Goal: Task Accomplishment & Management: Manage account settings

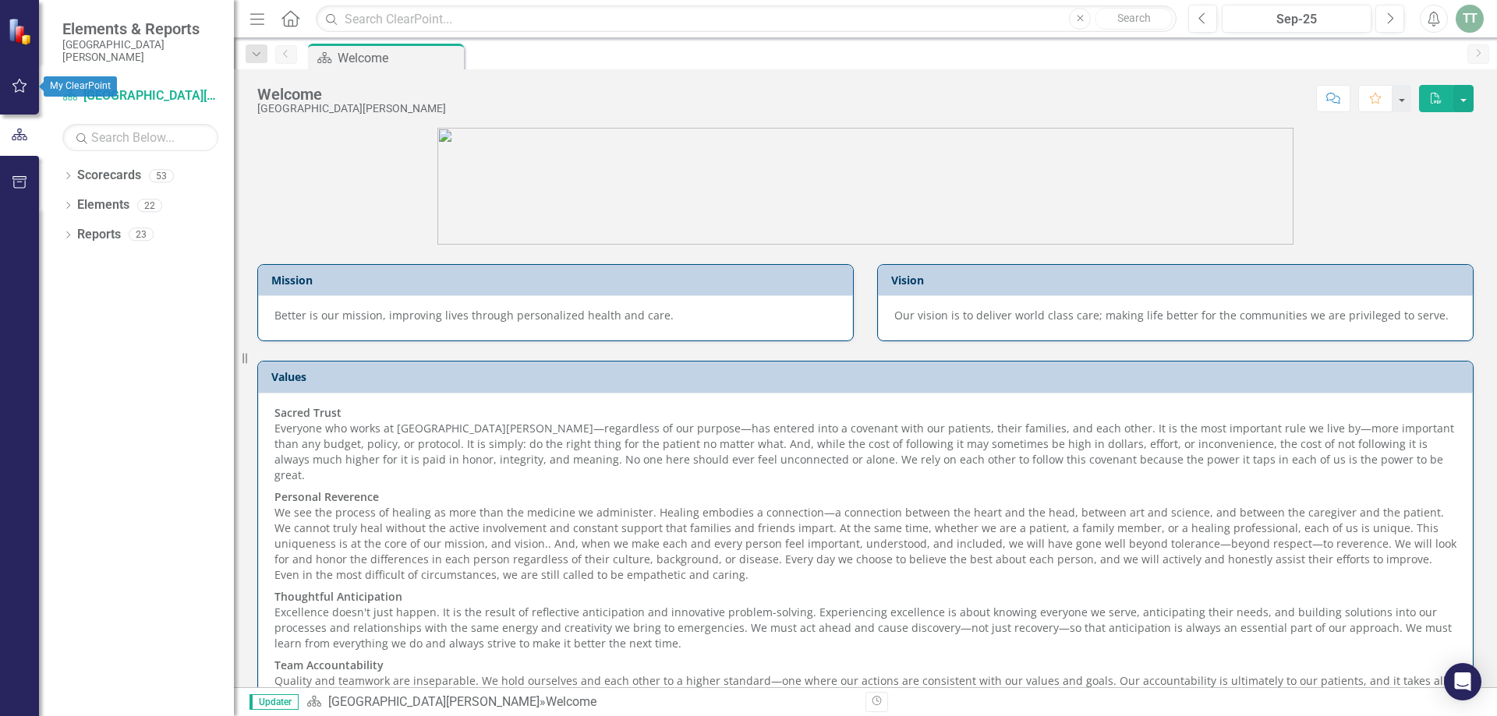
click at [18, 86] on icon "button" at bounding box center [20, 86] width 16 height 12
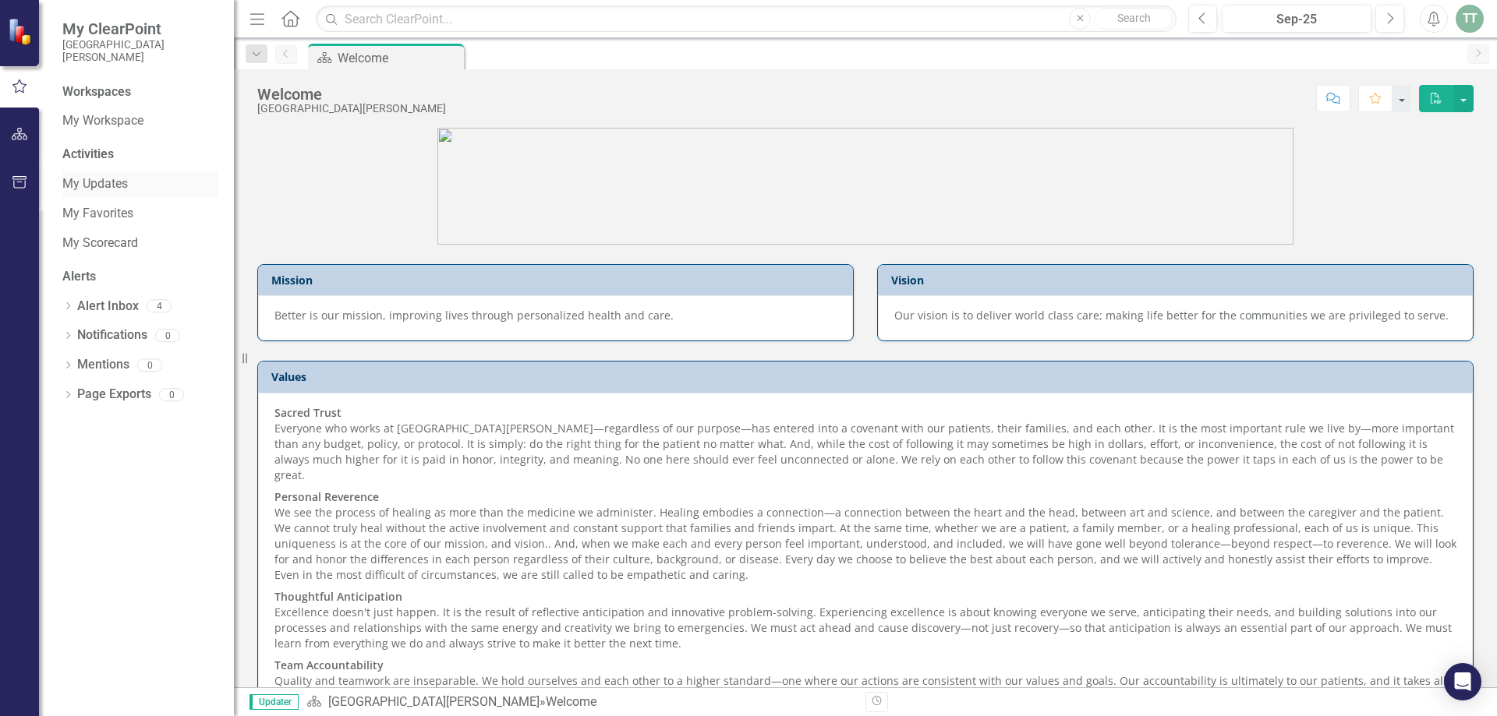
click at [95, 186] on link "My Updates" at bounding box center [140, 184] width 156 height 18
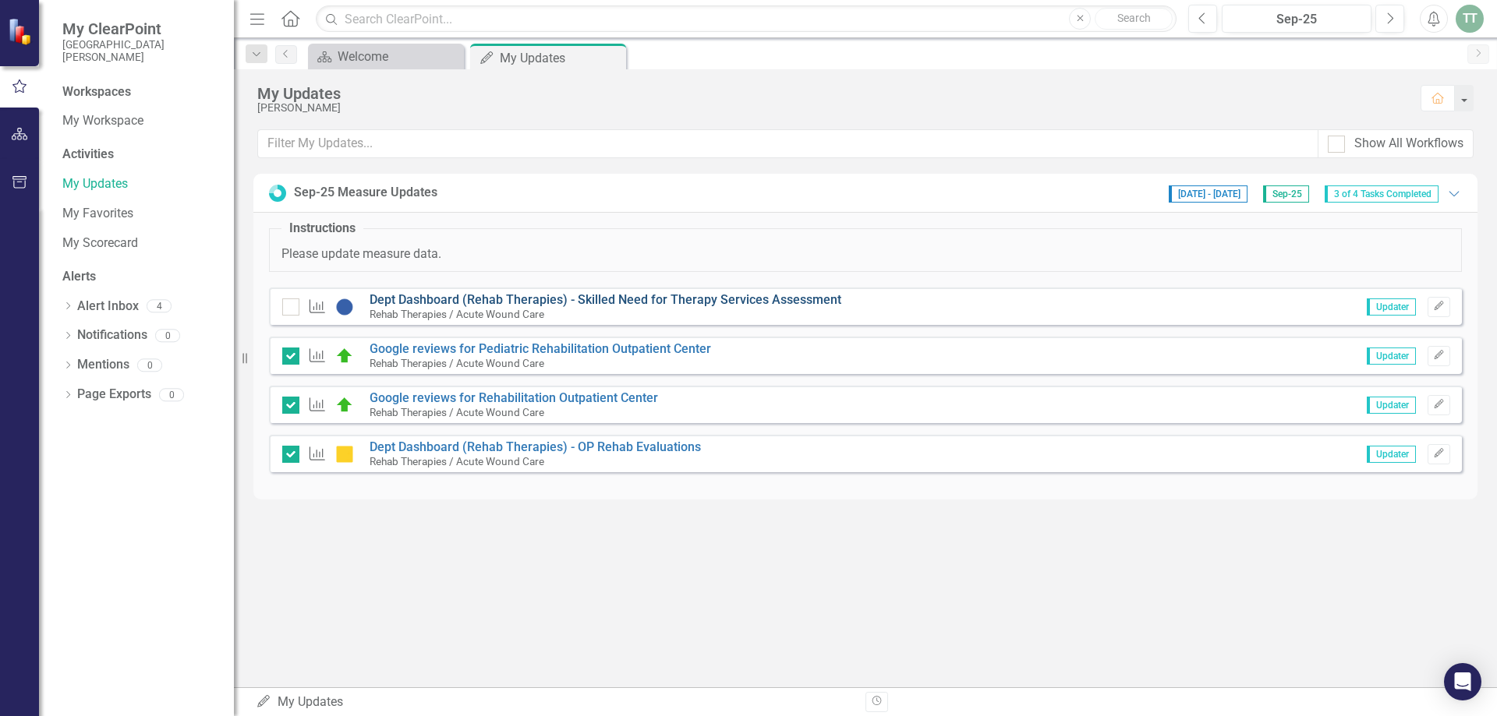
click at [467, 302] on link "Dept Dashboard (Rehab Therapies) - Skilled Need for Therapy Services Assessment" at bounding box center [606, 299] width 472 height 15
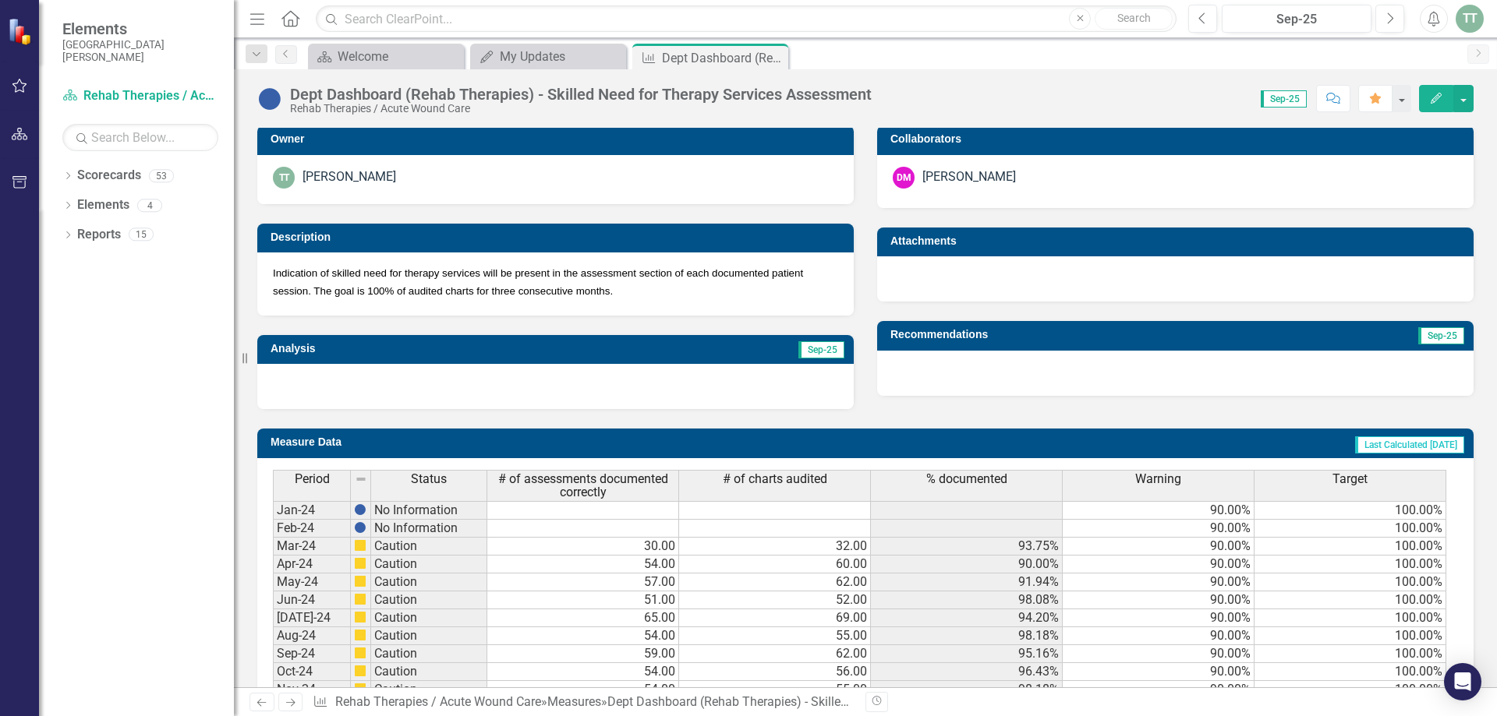
scroll to position [595, 0]
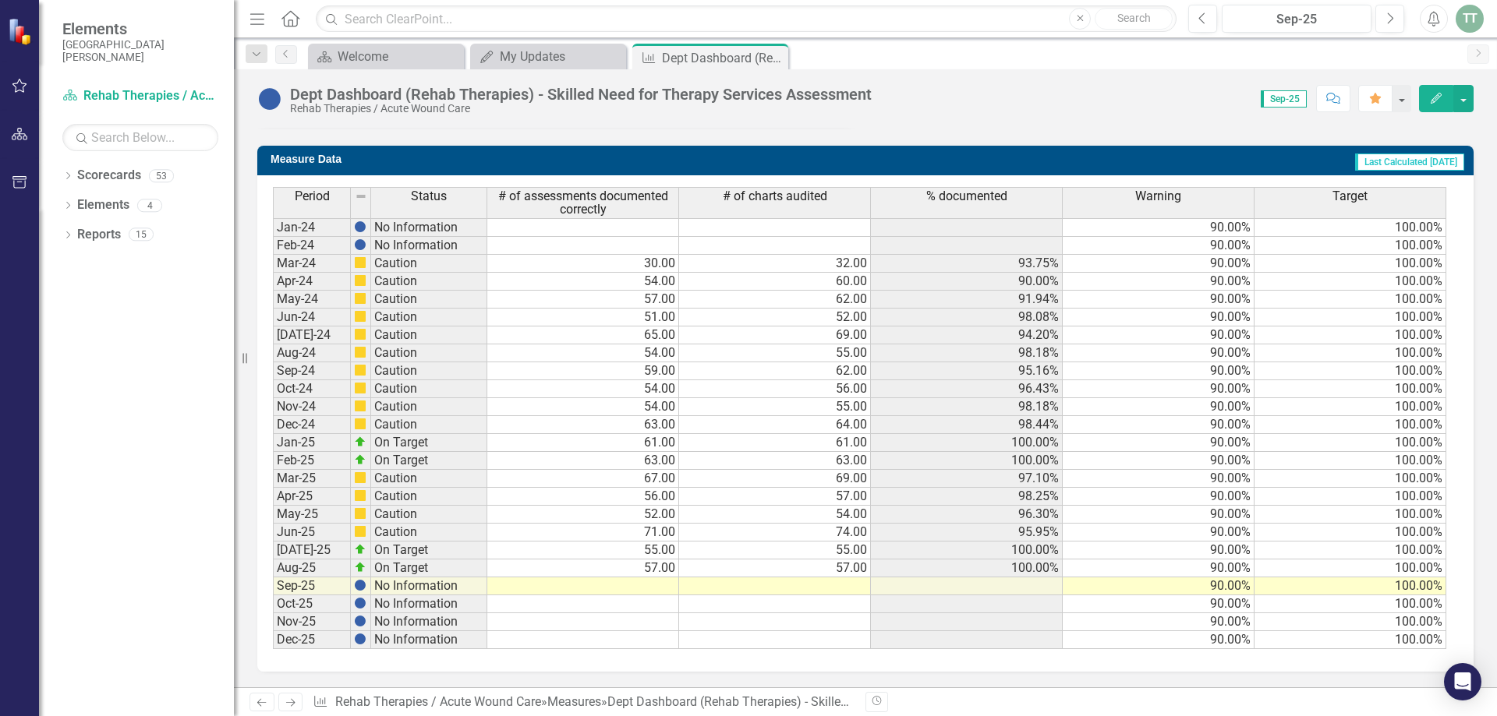
click at [649, 586] on td at bounding box center [583, 587] width 192 height 18
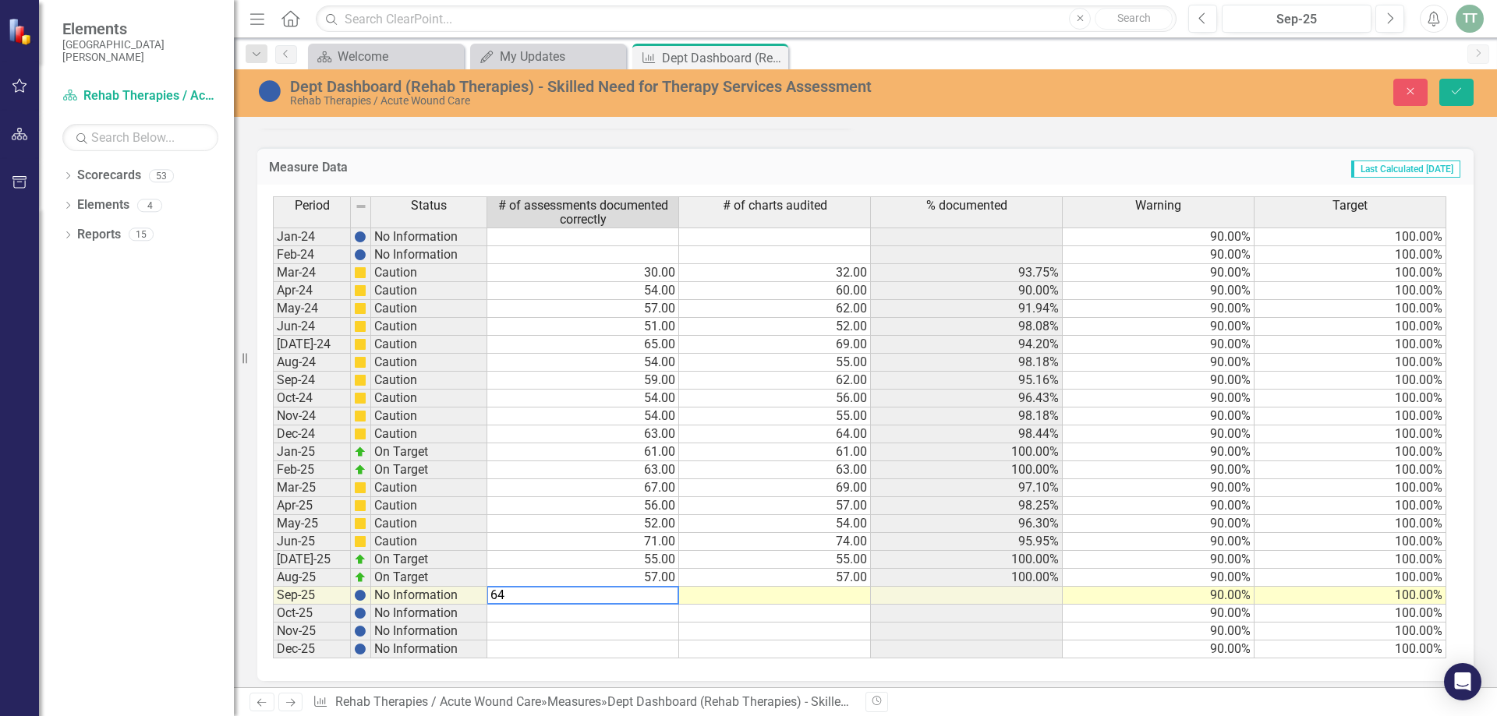
type textarea "64"
click at [846, 598] on td at bounding box center [775, 596] width 192 height 18
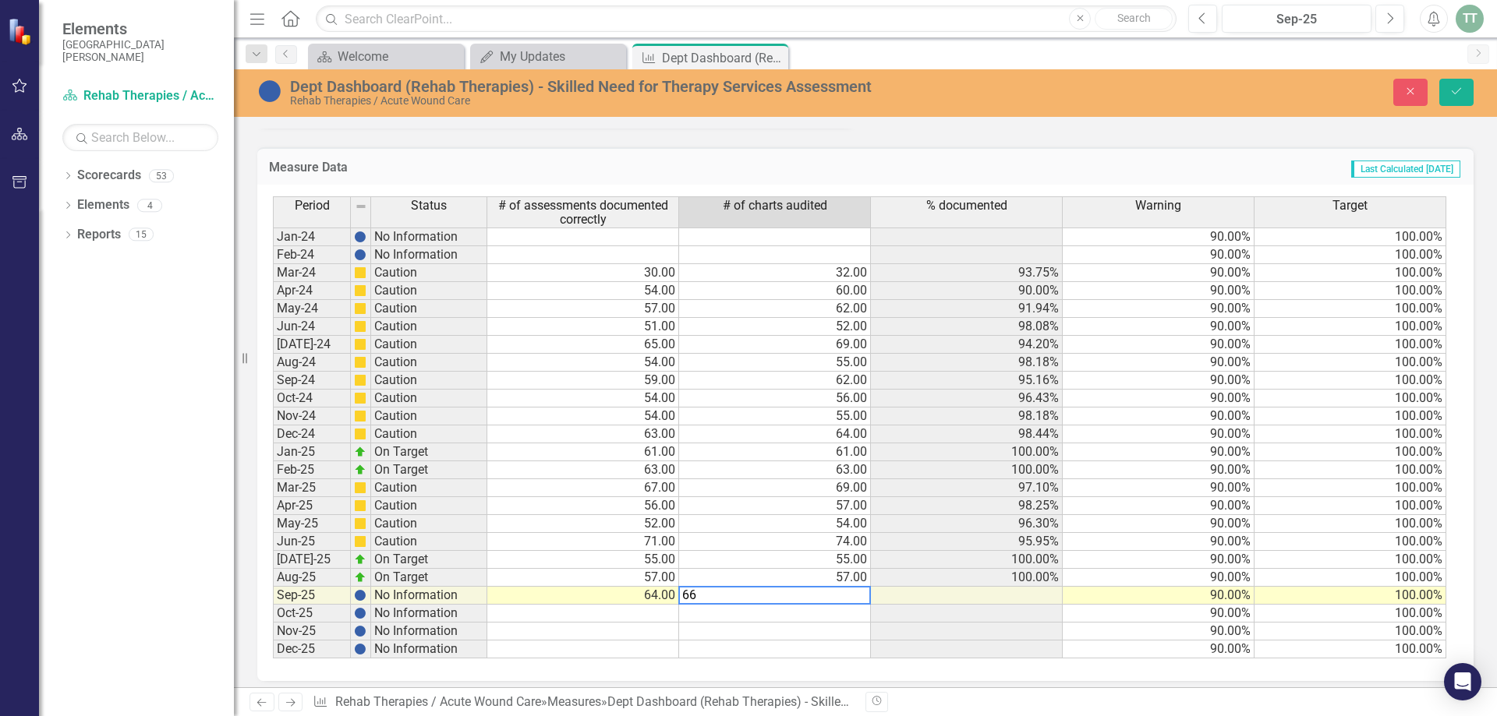
type textarea "66"
click at [988, 592] on td at bounding box center [967, 596] width 192 height 18
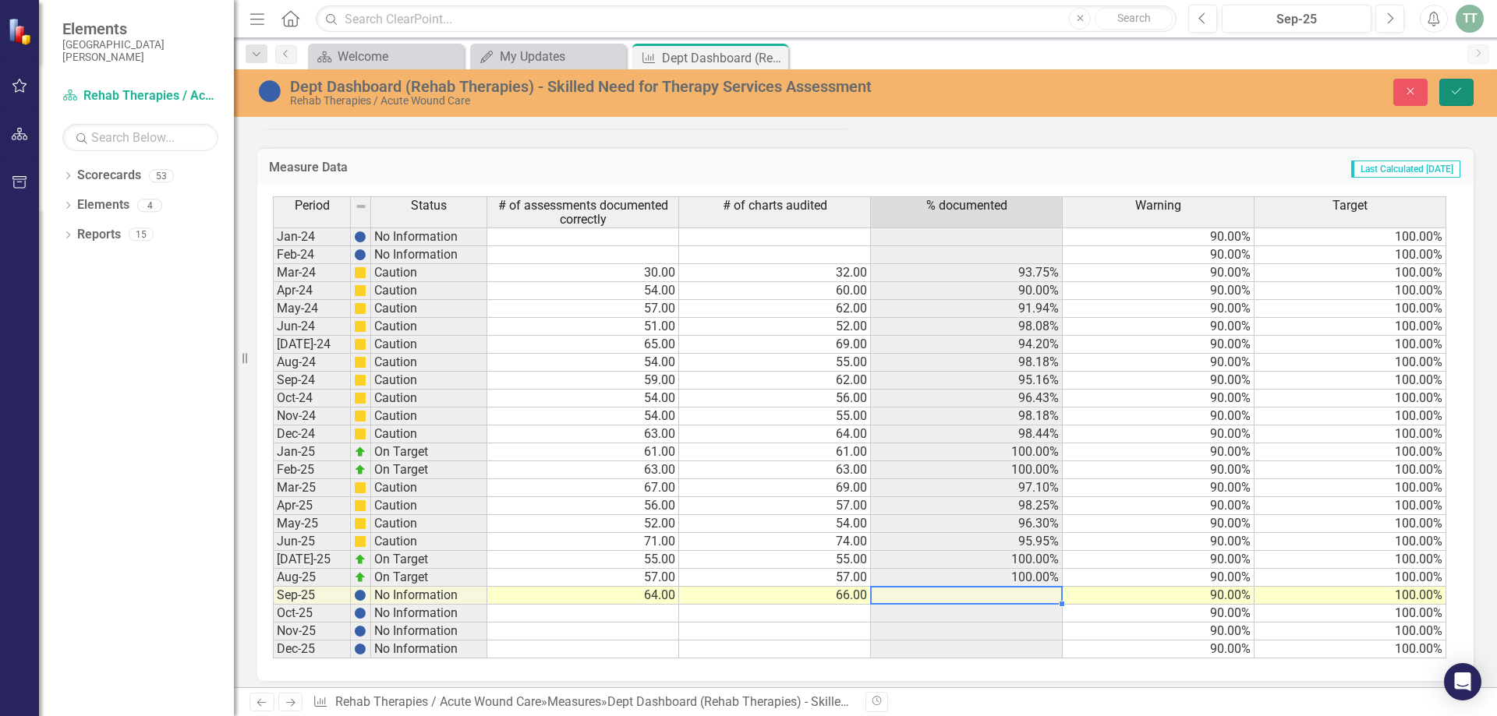
click at [1461, 90] on icon "Save" at bounding box center [1456, 91] width 14 height 11
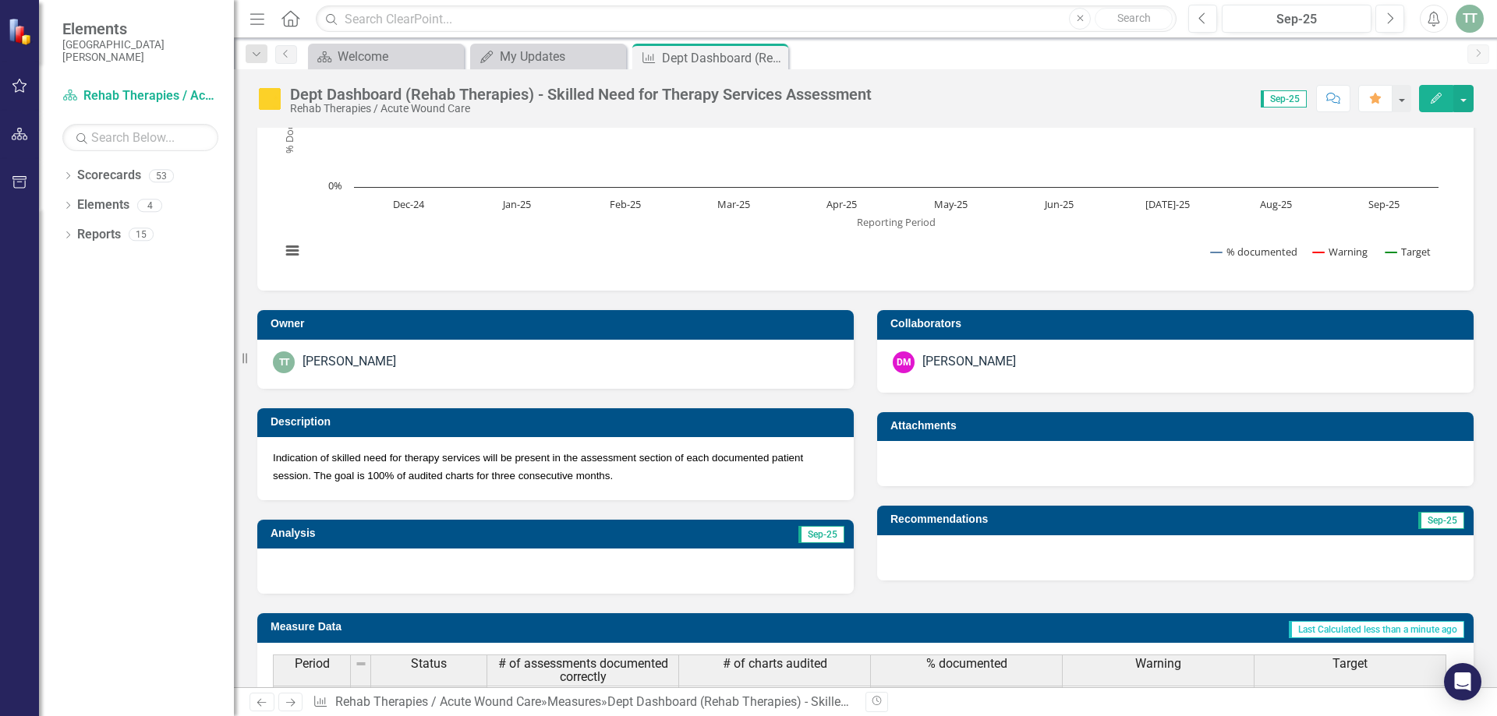
scroll to position [0, 0]
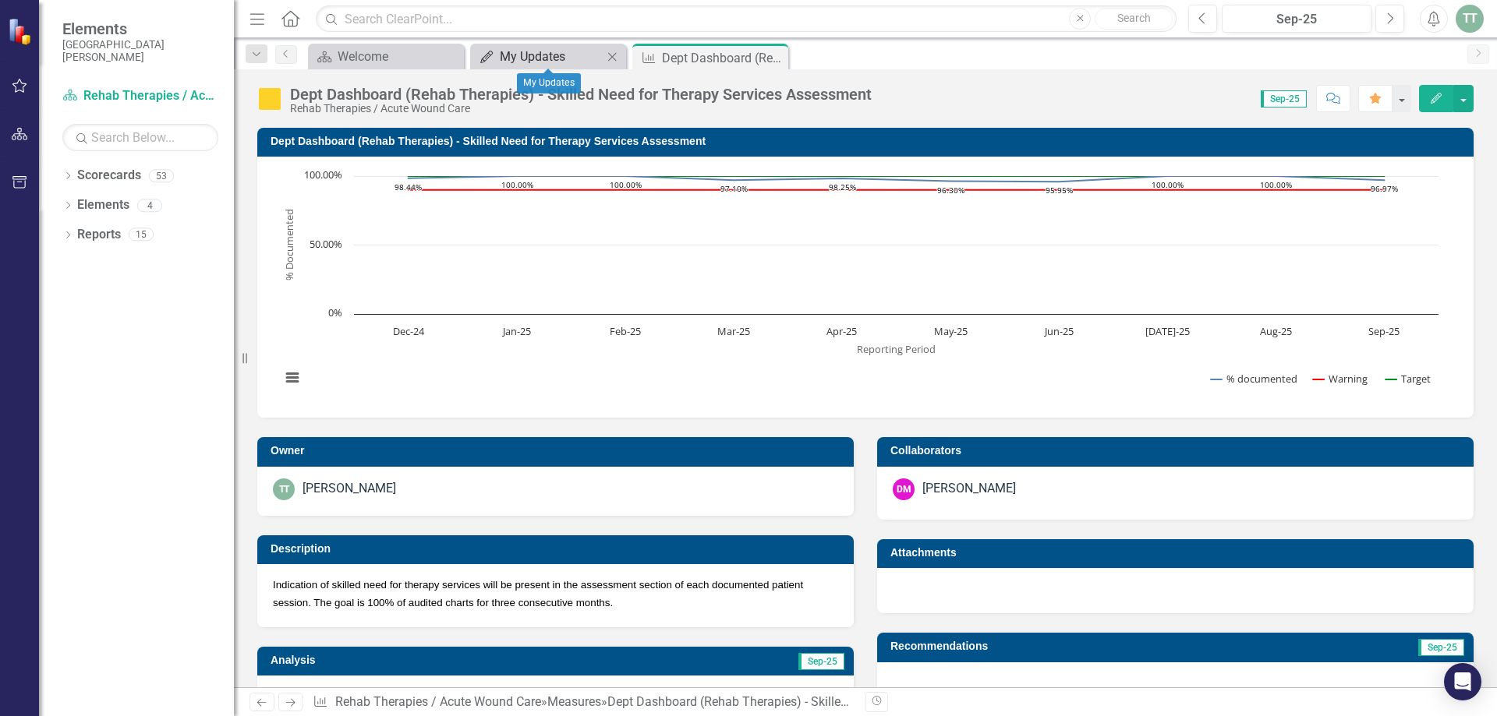
click at [543, 58] on div "My Updates" at bounding box center [551, 56] width 103 height 19
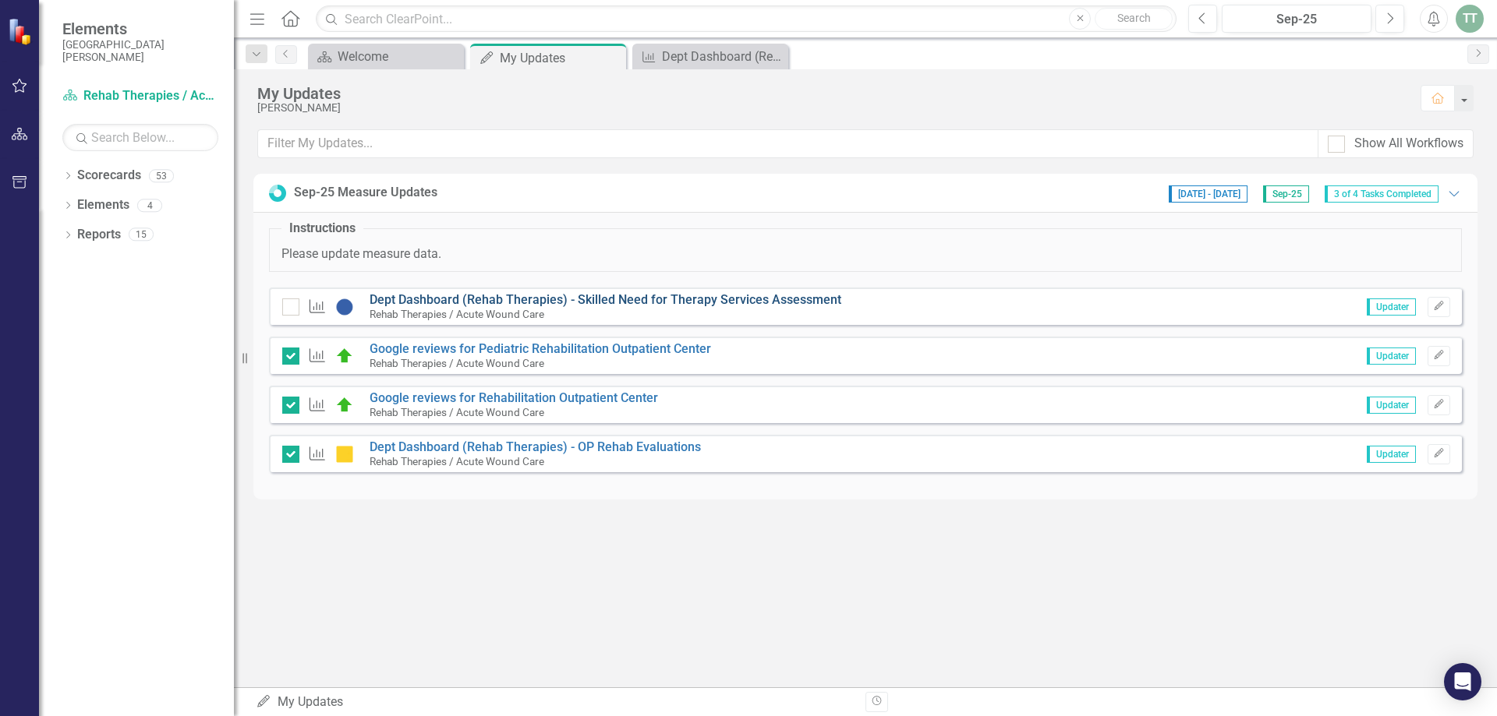
click at [448, 298] on link "Dept Dashboard (Rehab Therapies) - Skilled Need for Therapy Services Assessment" at bounding box center [606, 299] width 472 height 15
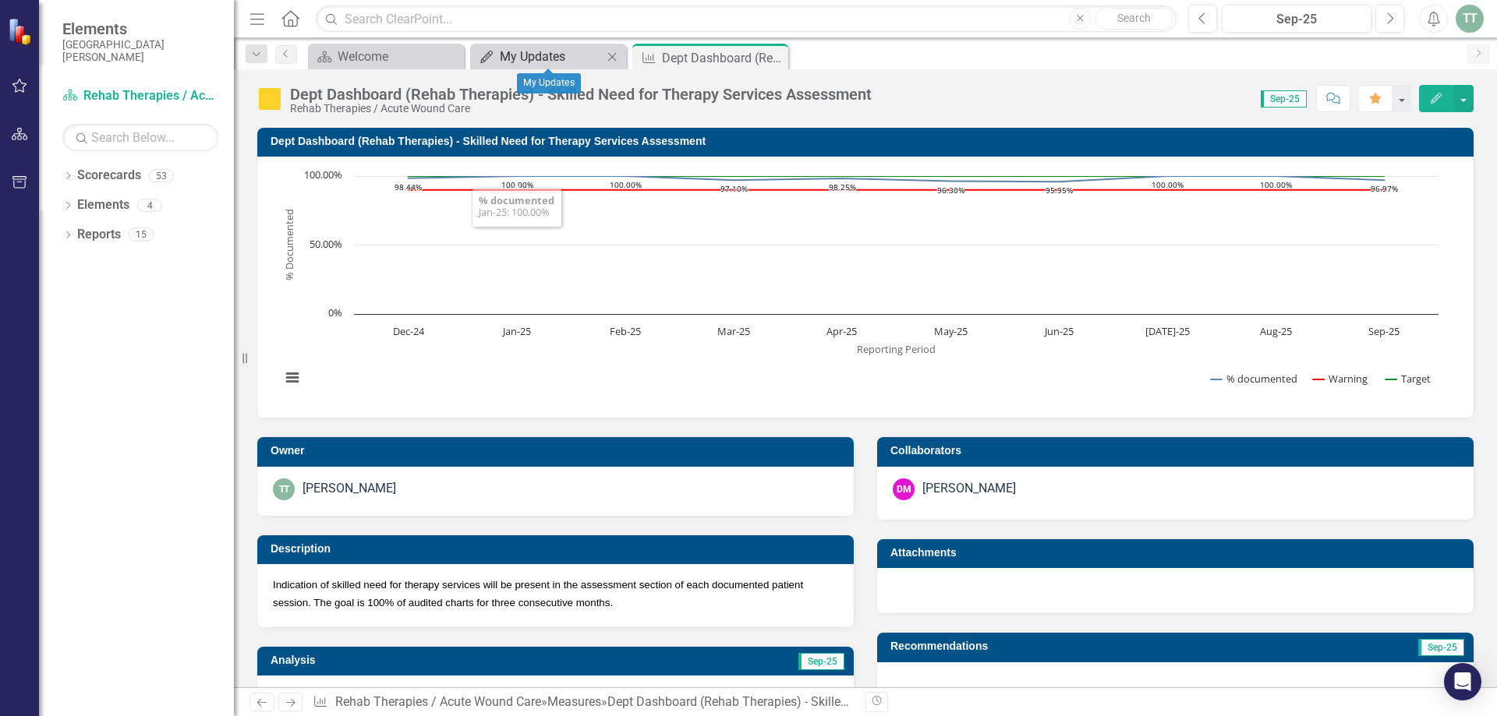
click at [555, 54] on div "My Updates" at bounding box center [551, 56] width 103 height 19
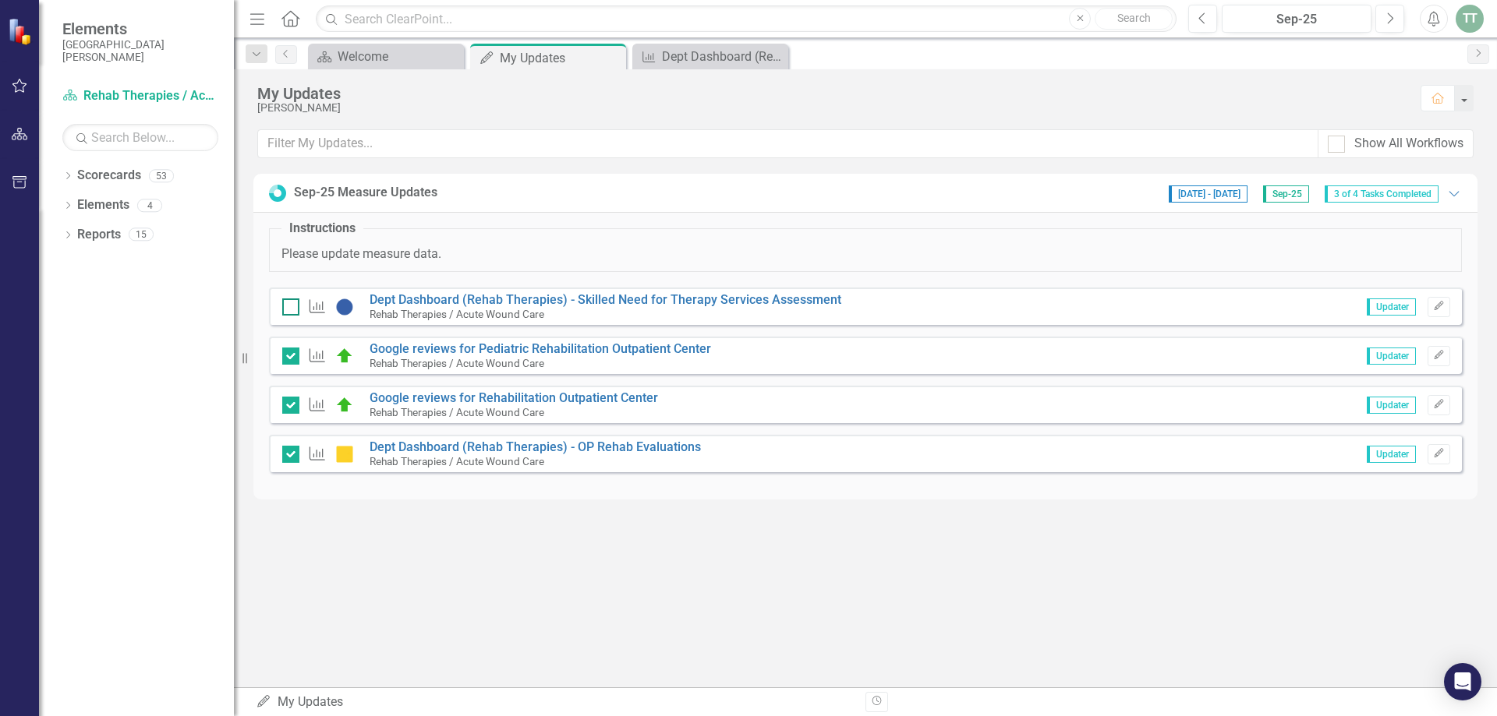
click at [295, 304] on div at bounding box center [290, 307] width 17 height 17
click at [292, 304] on input "checkbox" at bounding box center [287, 304] width 10 height 10
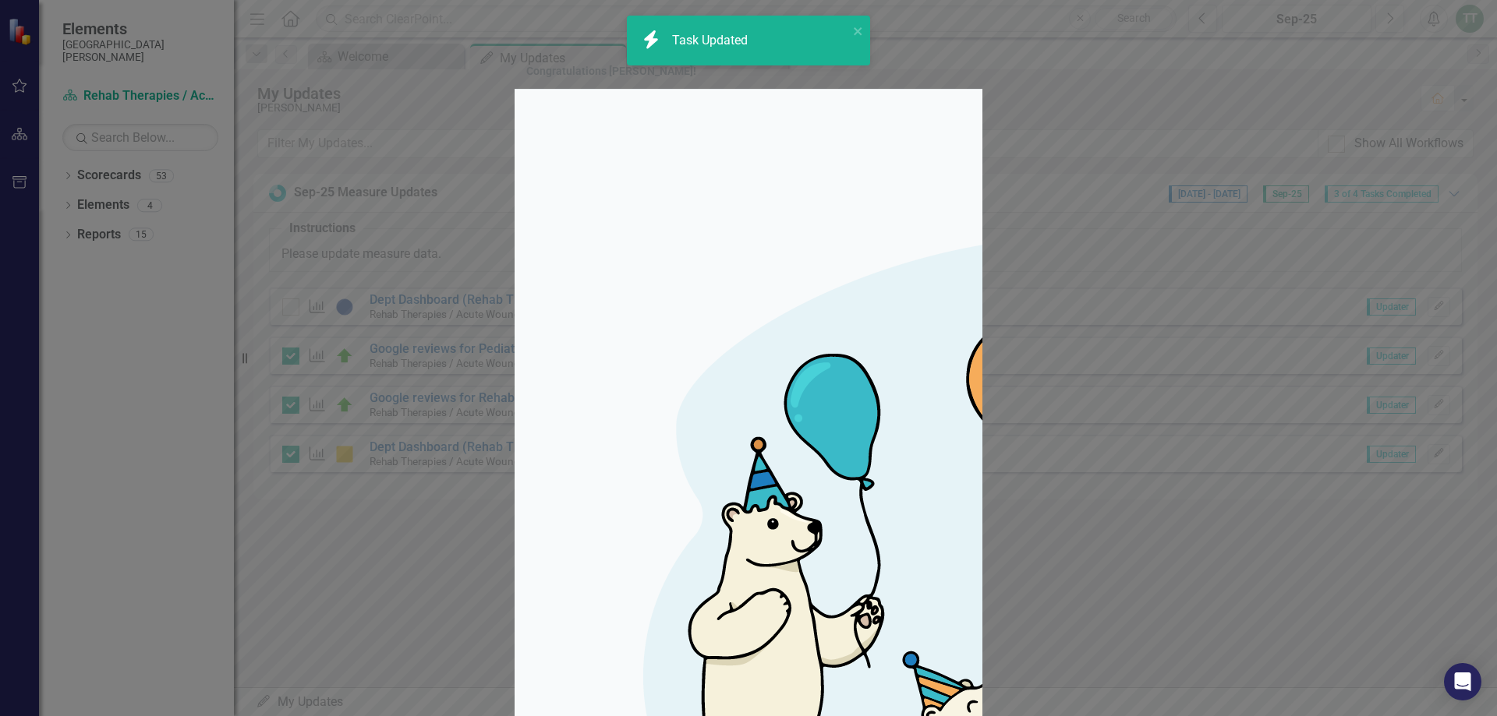
checkbox input "true"
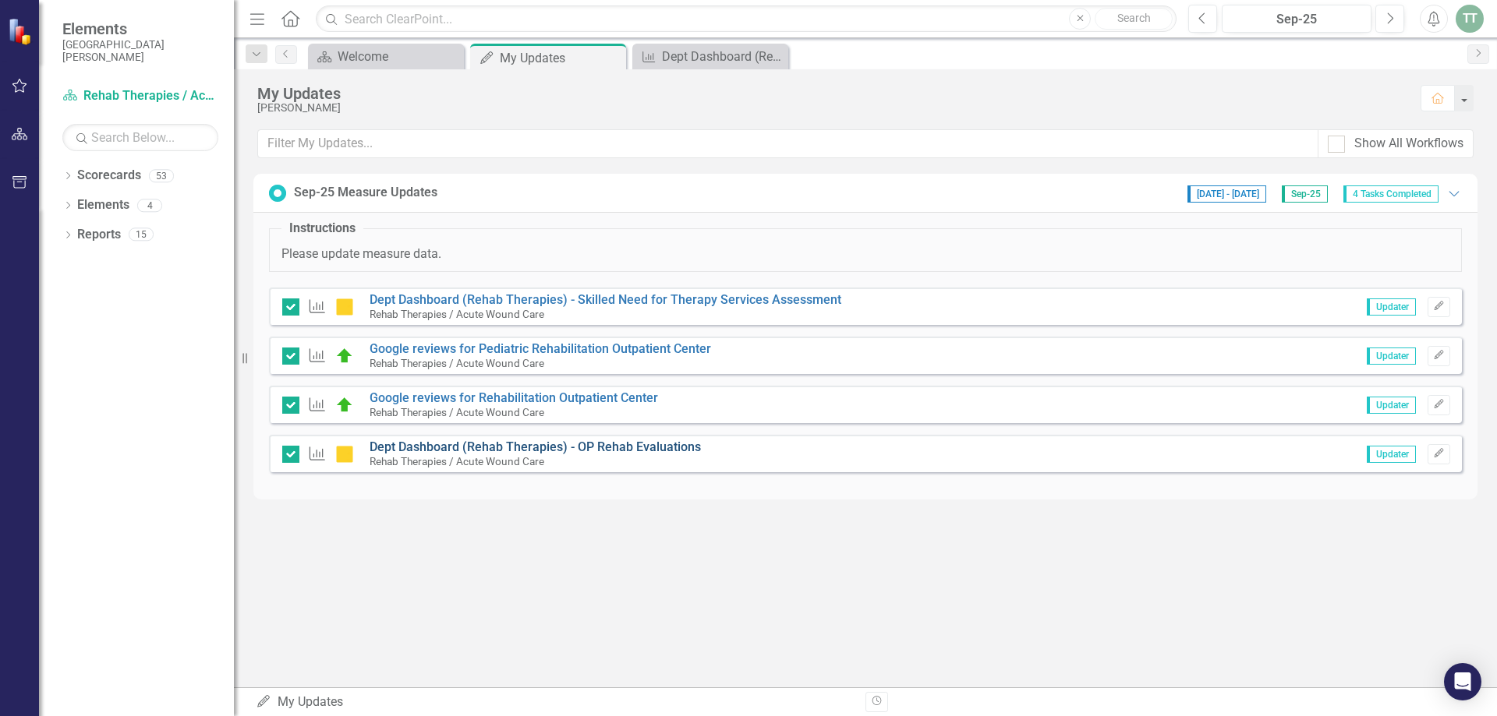
click at [462, 446] on link "Dept Dashboard (Rehab Therapies) - OP Rehab Evaluations" at bounding box center [535, 447] width 331 height 15
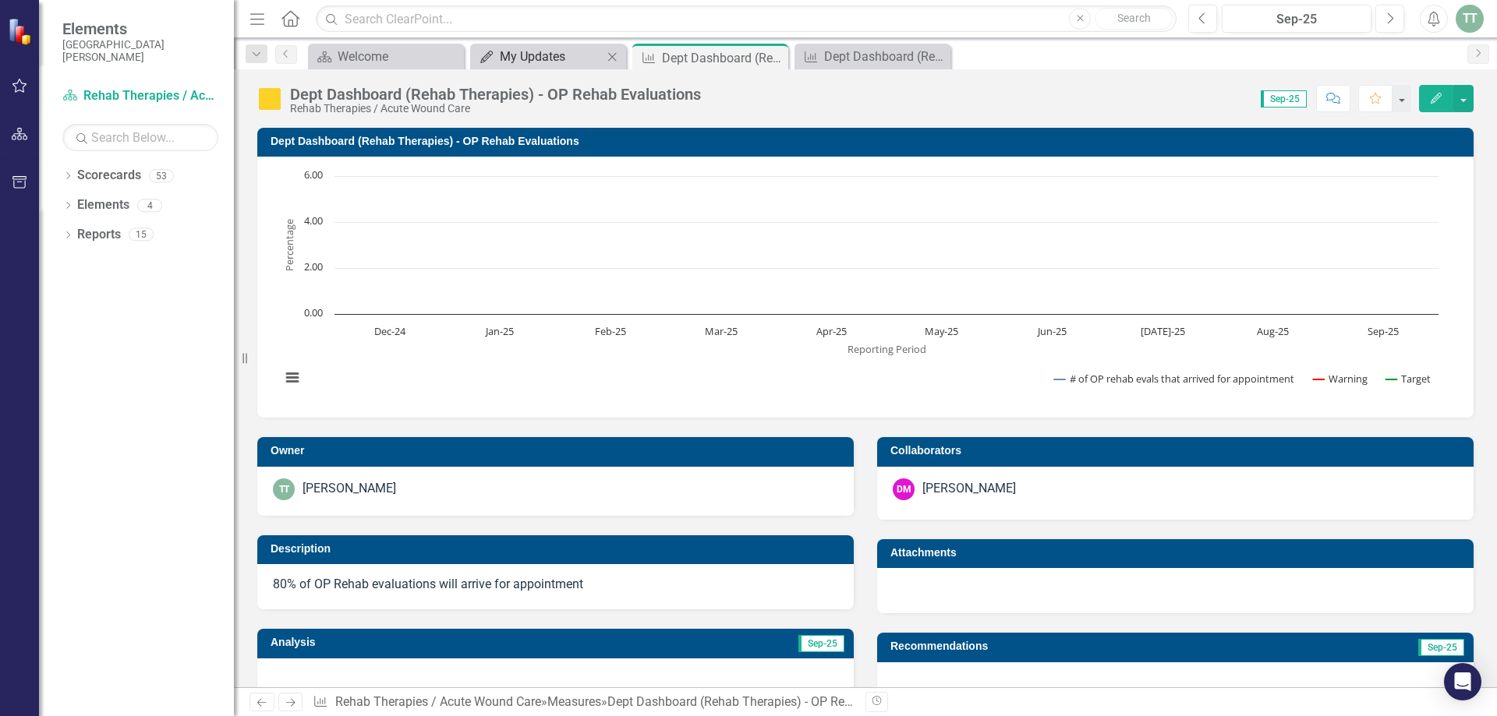
click at [539, 58] on div "My Updates" at bounding box center [551, 56] width 103 height 19
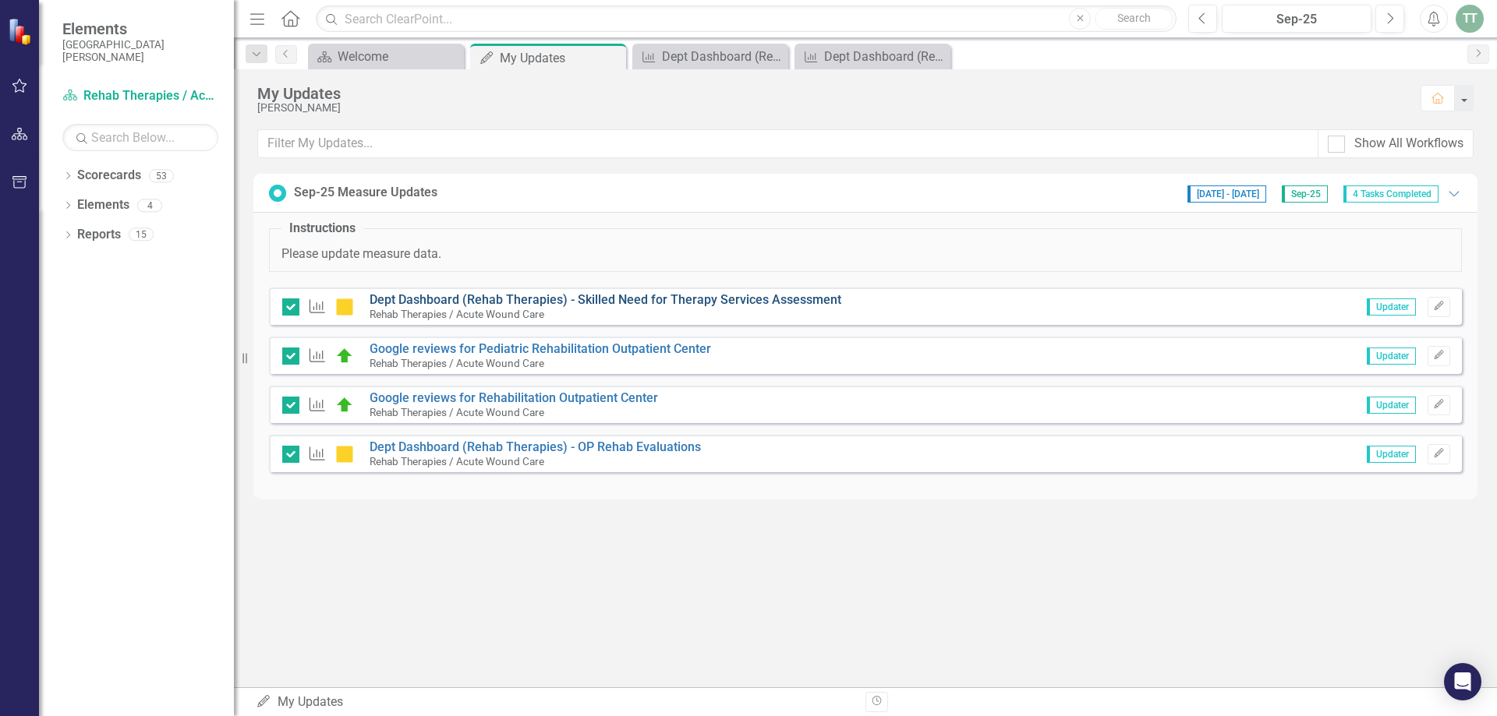
click at [619, 301] on link "Dept Dashboard (Rehab Therapies) - Skilled Need for Therapy Services Assessment" at bounding box center [606, 299] width 472 height 15
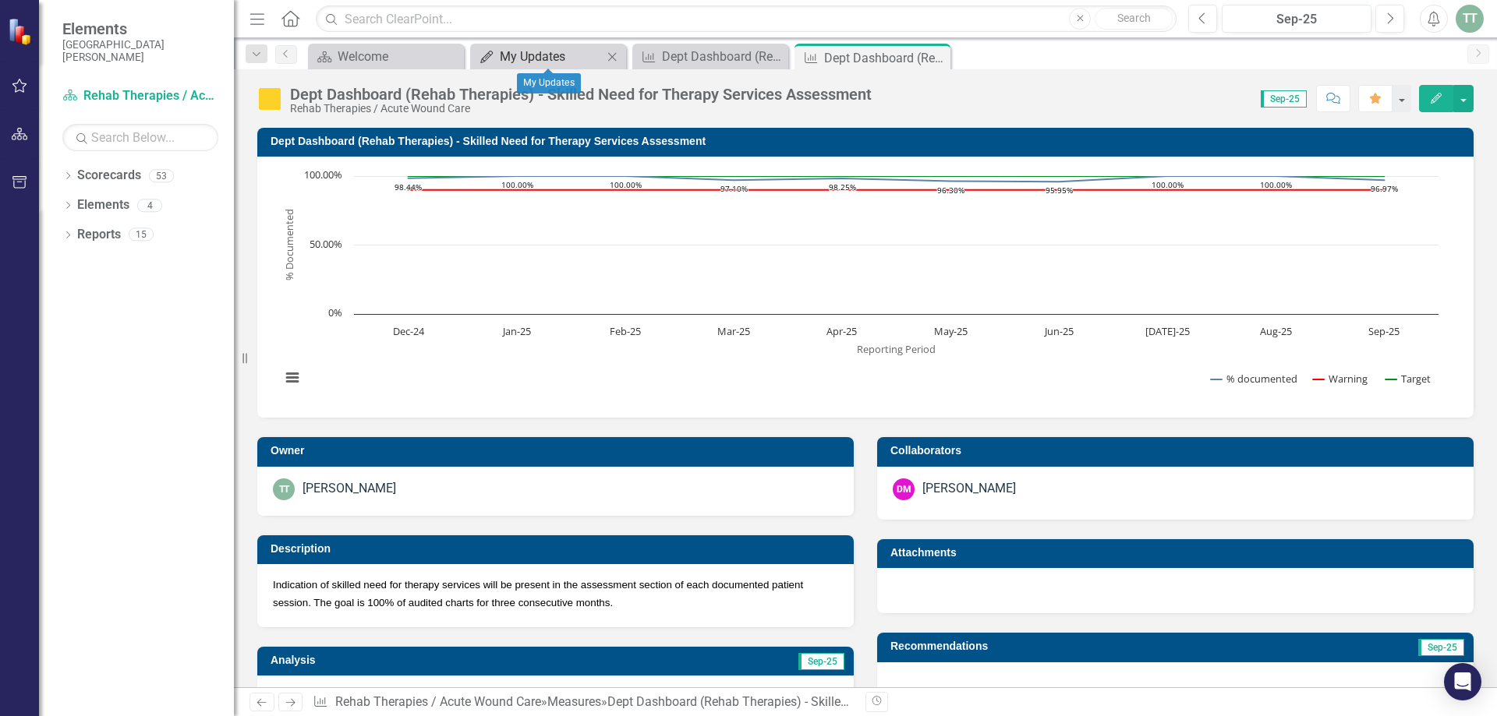
click at [545, 55] on div "My Updates" at bounding box center [551, 56] width 103 height 19
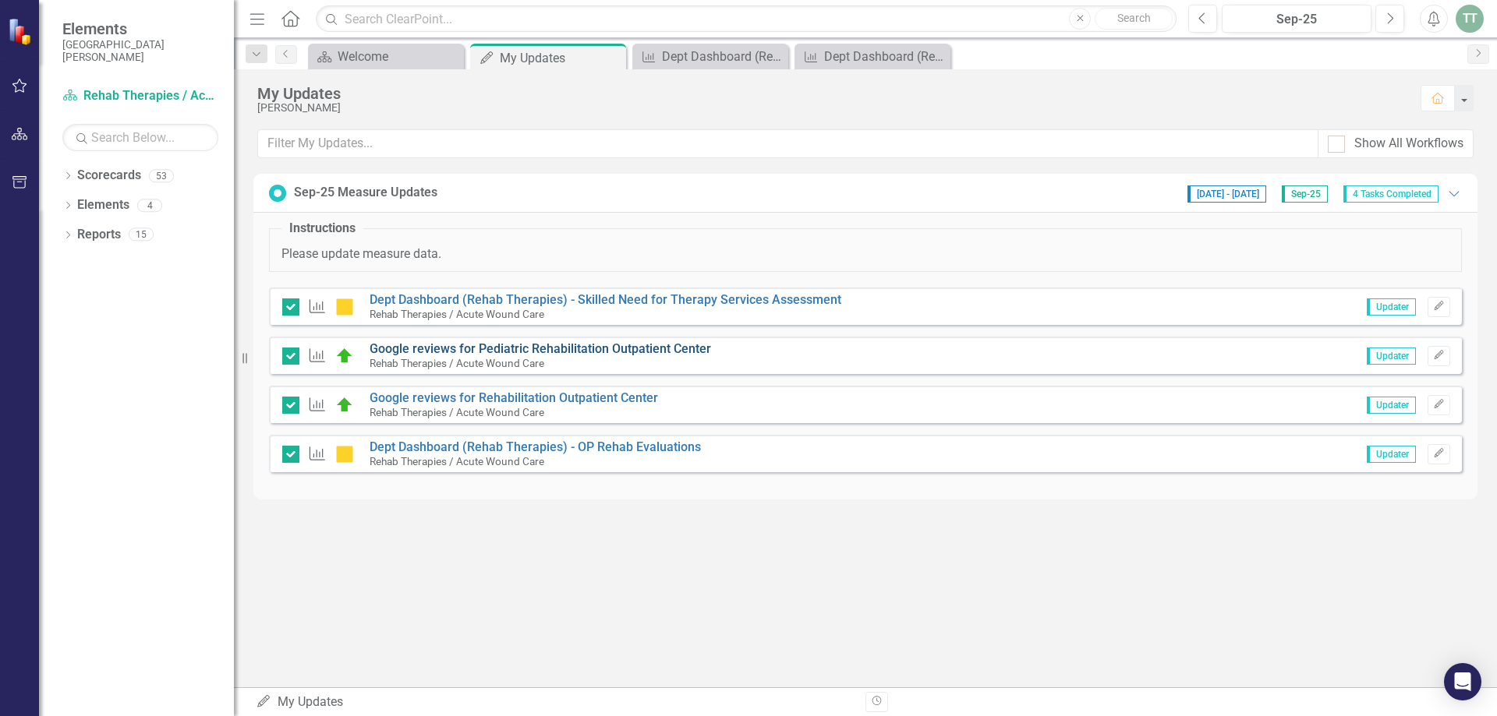
click at [586, 348] on link "Google reviews for Pediatric Rehabilitation Outpatient Center" at bounding box center [540, 348] width 341 height 15
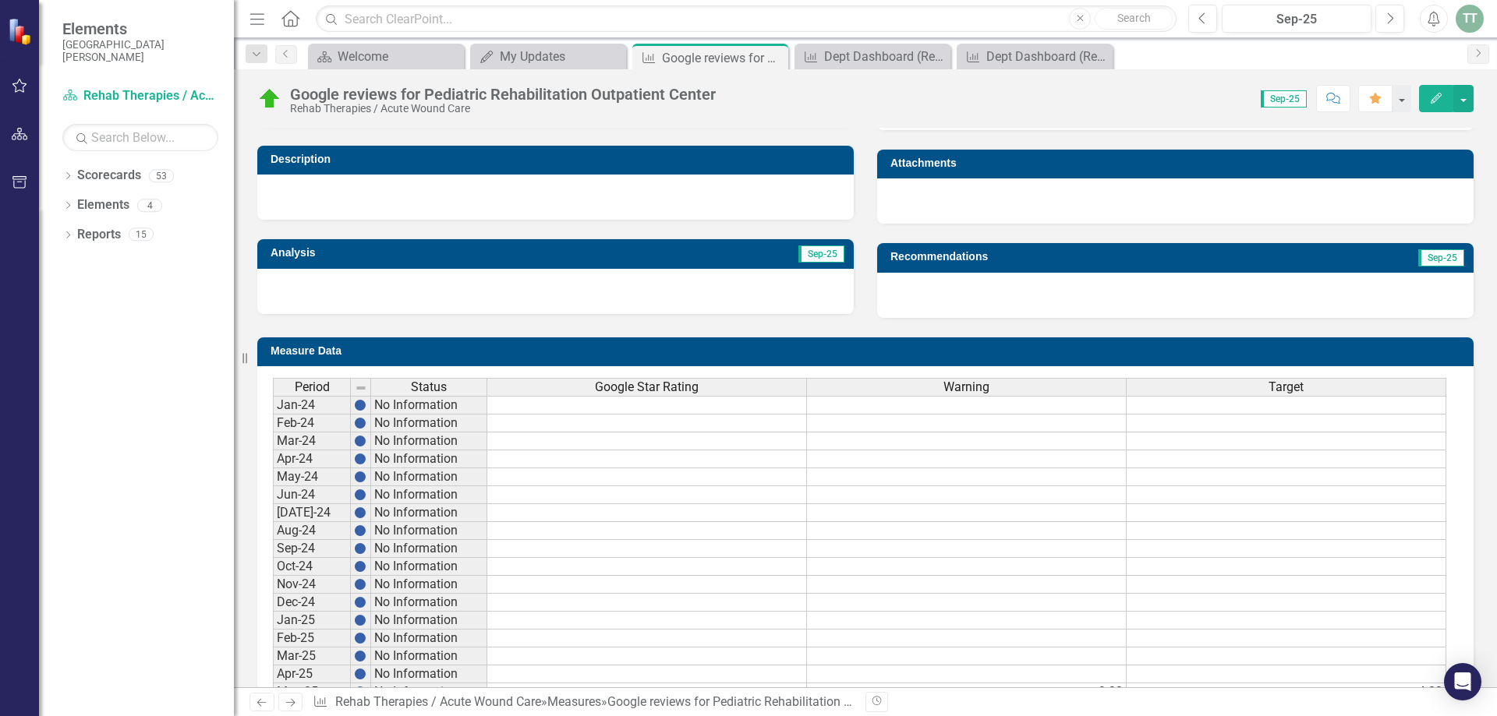
scroll to position [568, 0]
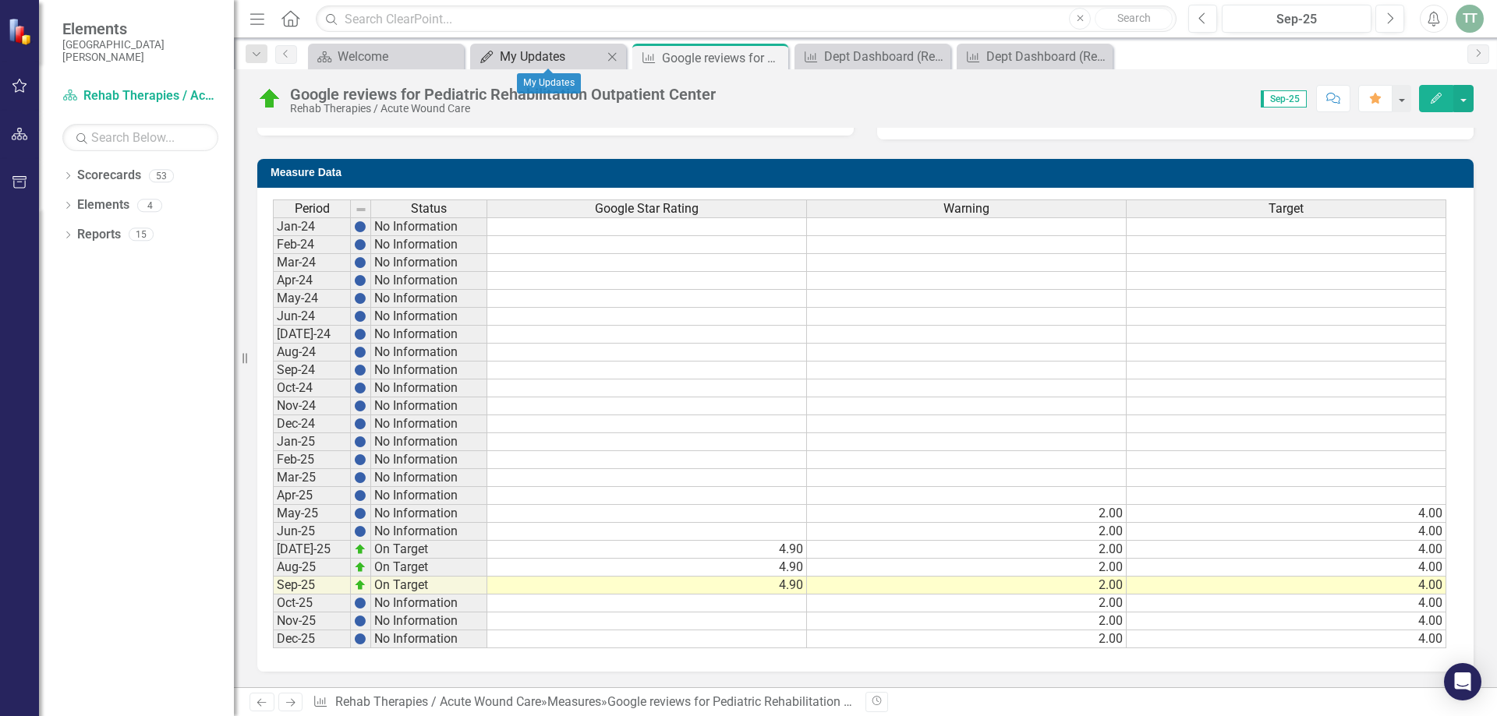
click at [541, 47] on div "My Updates" at bounding box center [551, 56] width 103 height 19
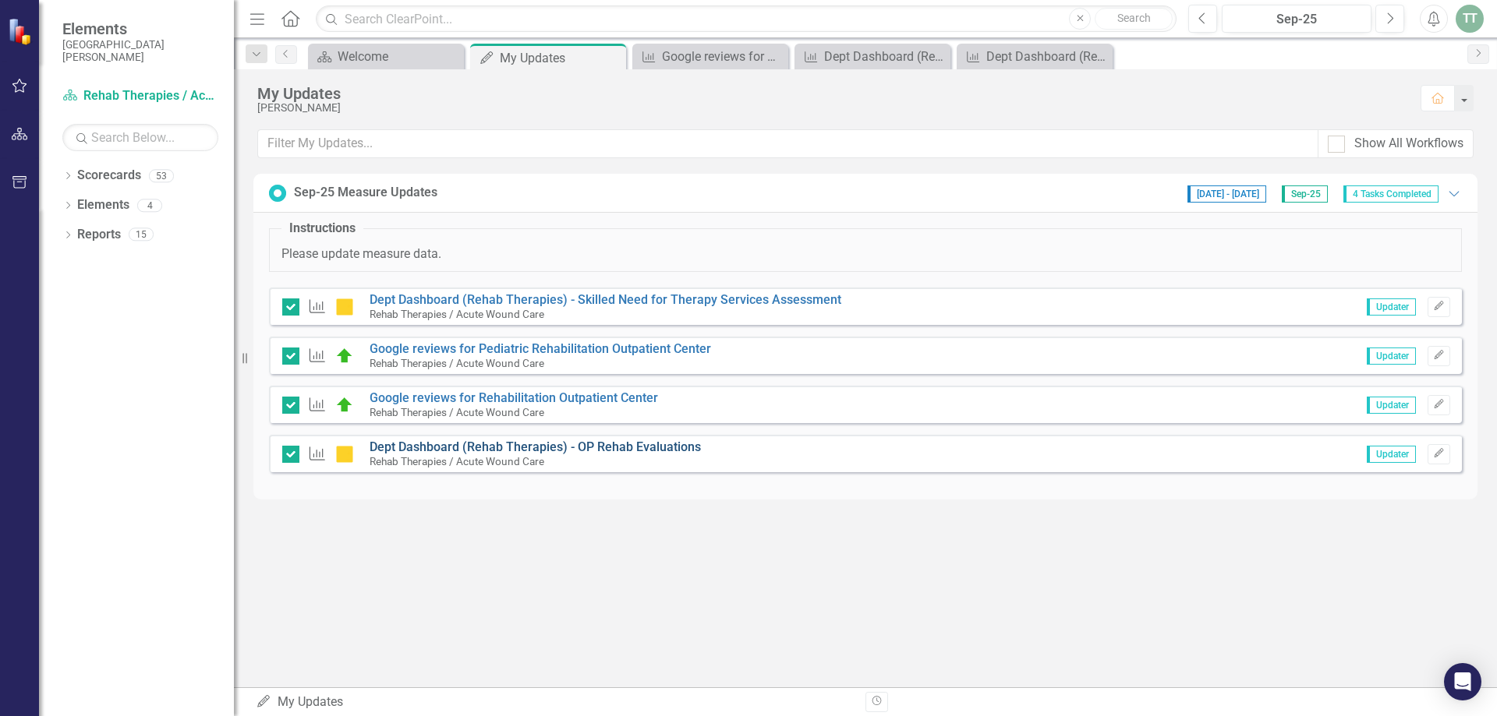
click at [625, 442] on link "Dept Dashboard (Rehab Therapies) - OP Rehab Evaluations" at bounding box center [535, 447] width 331 height 15
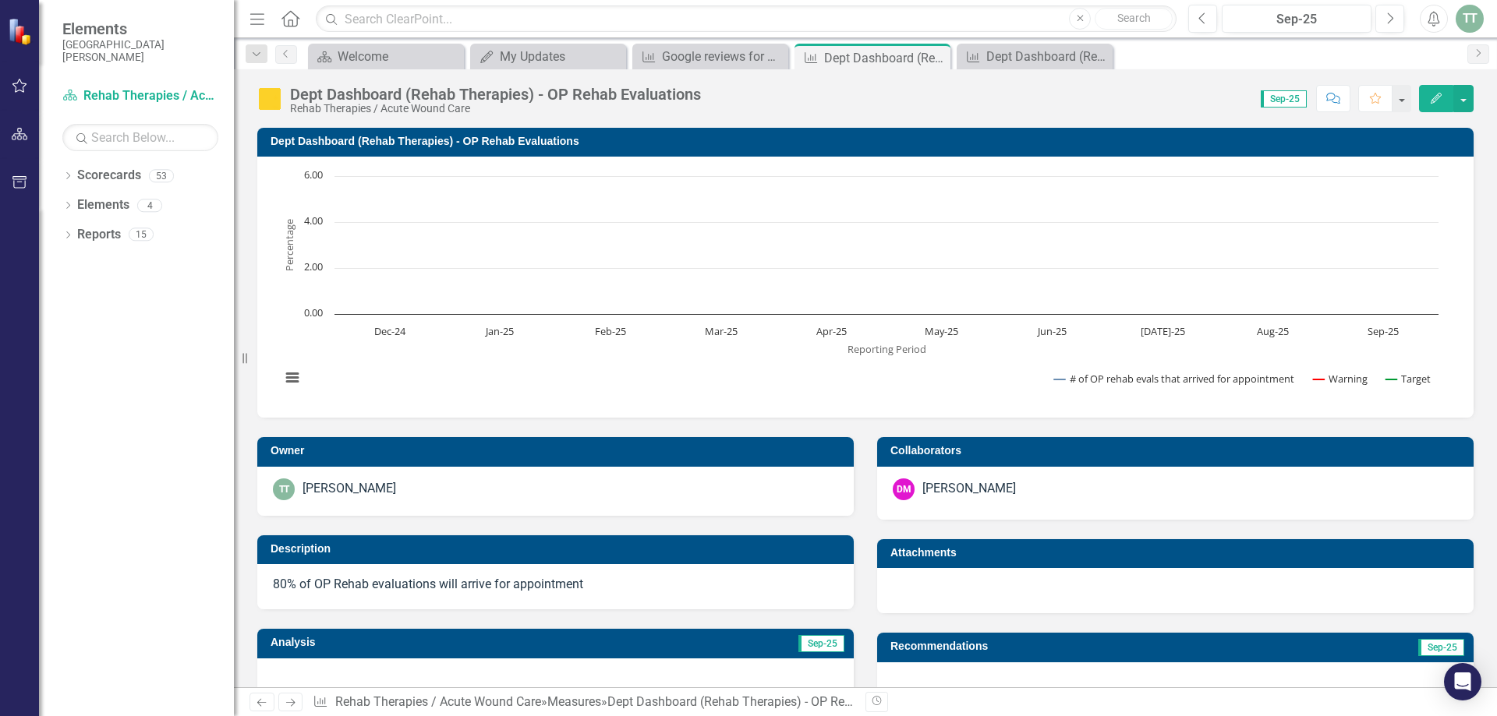
click at [1475, 12] on div "TT" at bounding box center [1470, 19] width 28 height 28
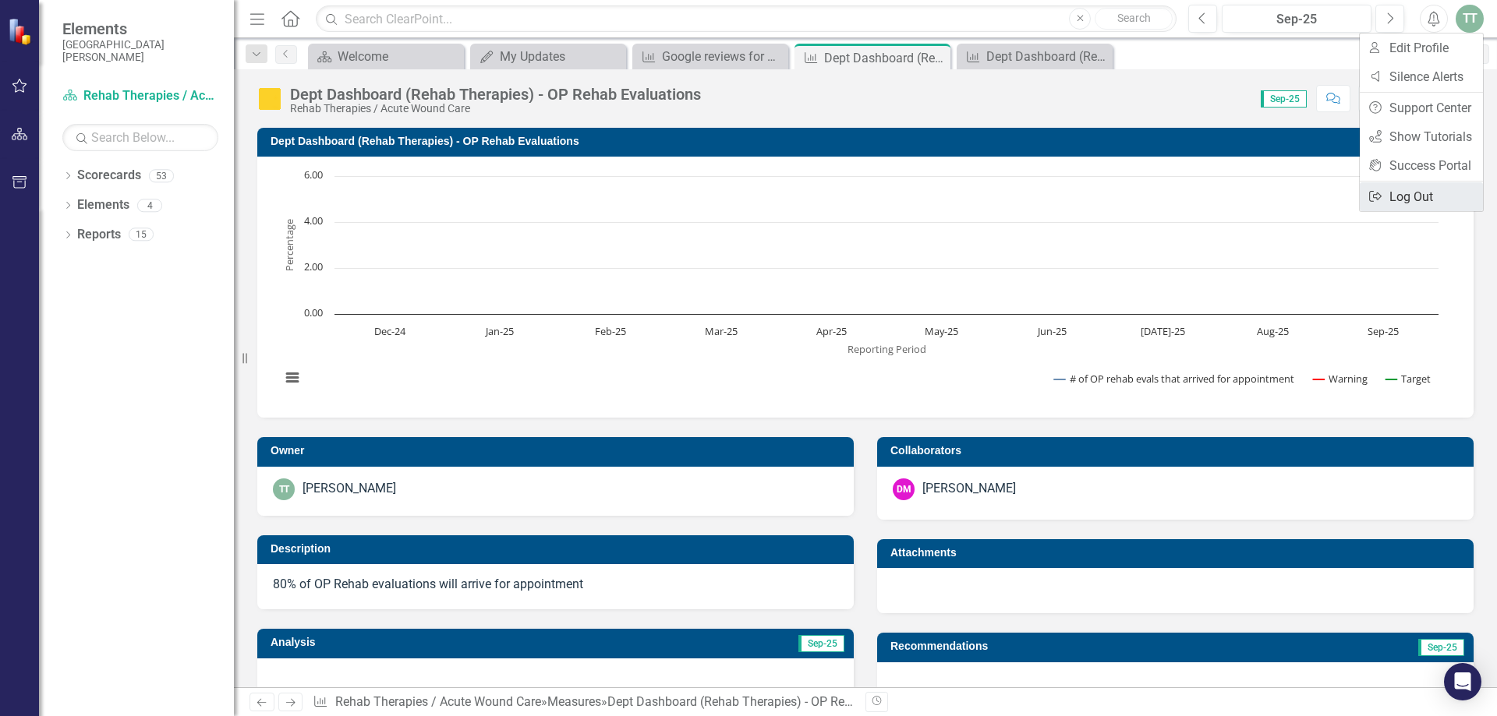
click at [1417, 197] on link "Logout Log Out" at bounding box center [1421, 196] width 123 height 29
